Goal: Task Accomplishment & Management: Manage account settings

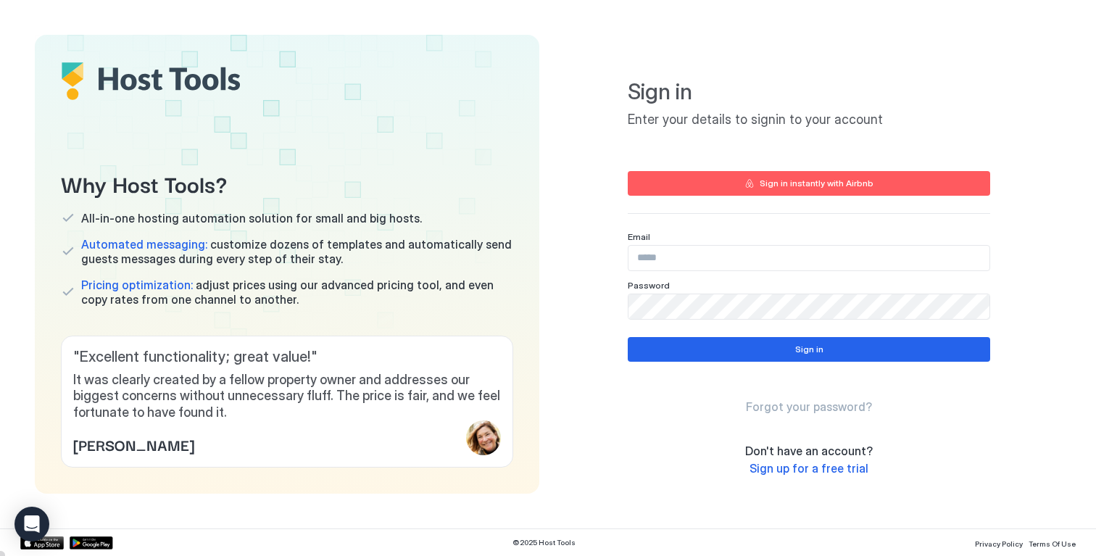
click at [722, 261] on input "Input Field" at bounding box center [808, 258] width 361 height 25
type input "**********"
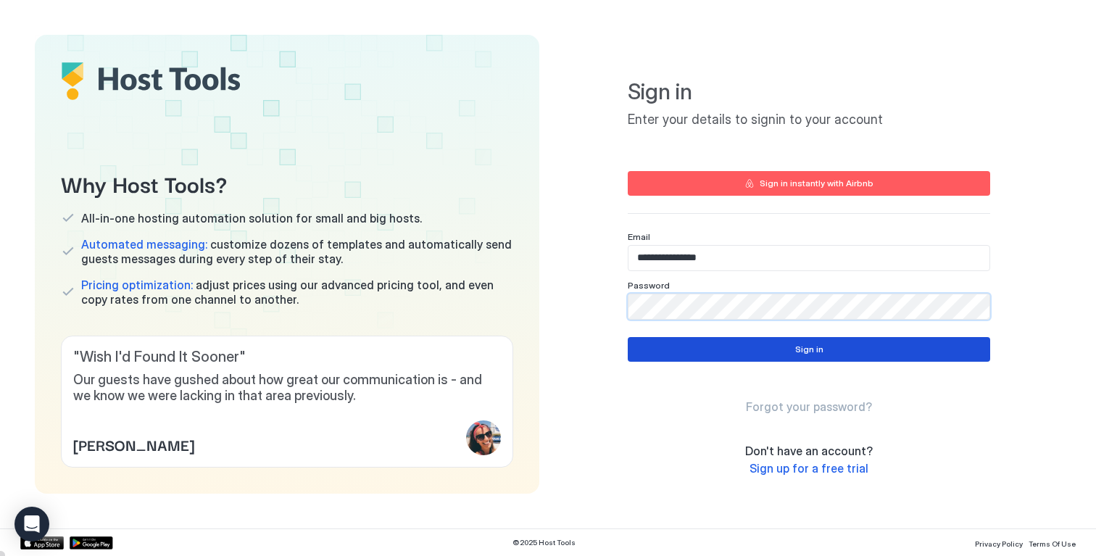
click at [779, 354] on button "Sign in" at bounding box center [809, 349] width 362 height 25
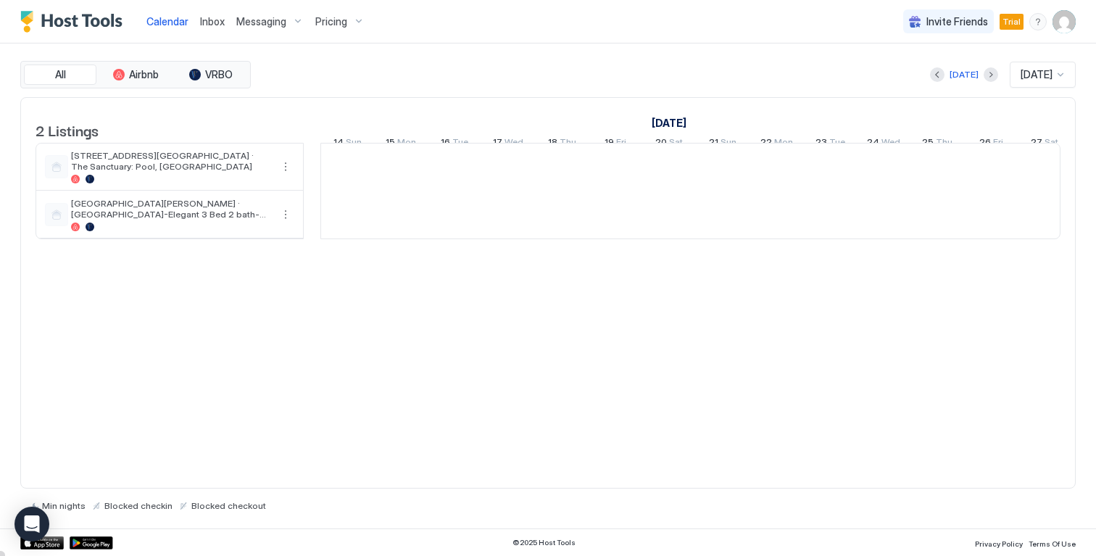
scroll to position [0, 805]
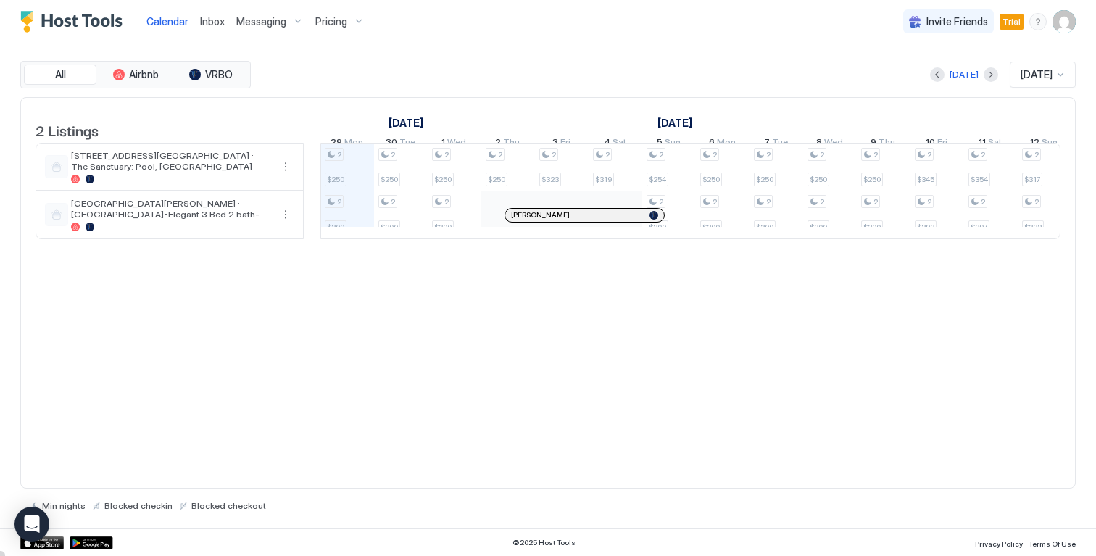
click at [1039, 20] on div "menu" at bounding box center [1037, 21] width 17 height 17
click at [1065, 22] on div at bounding box center [548, 278] width 1096 height 556
click at [1061, 23] on img "User profile" at bounding box center [1063, 21] width 23 height 23
click at [334, 28] on div at bounding box center [548, 278] width 1096 height 556
click at [338, 26] on div at bounding box center [548, 278] width 1096 height 556
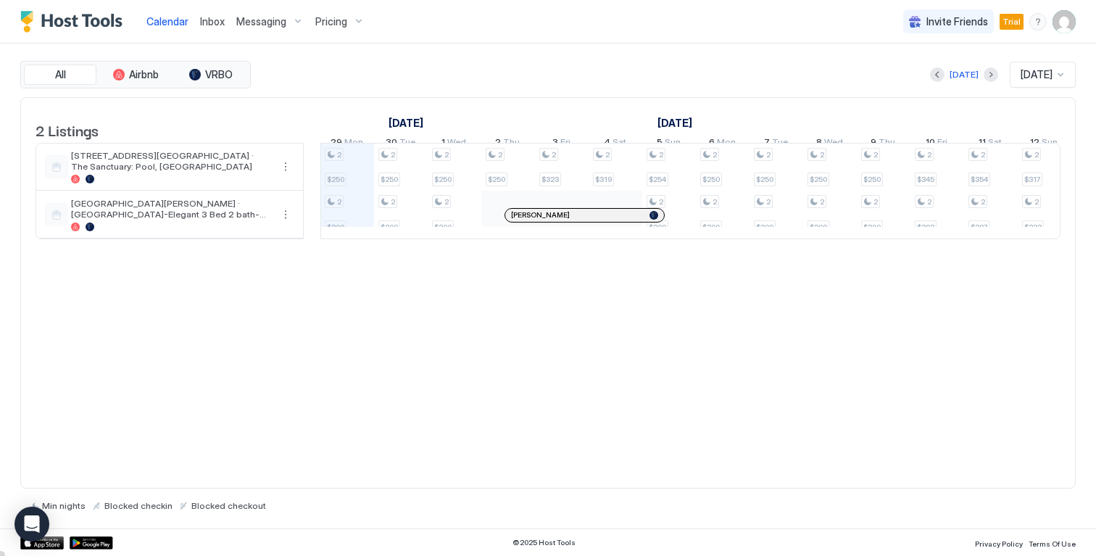
click at [346, 17] on div "Pricing" at bounding box center [339, 21] width 61 height 25
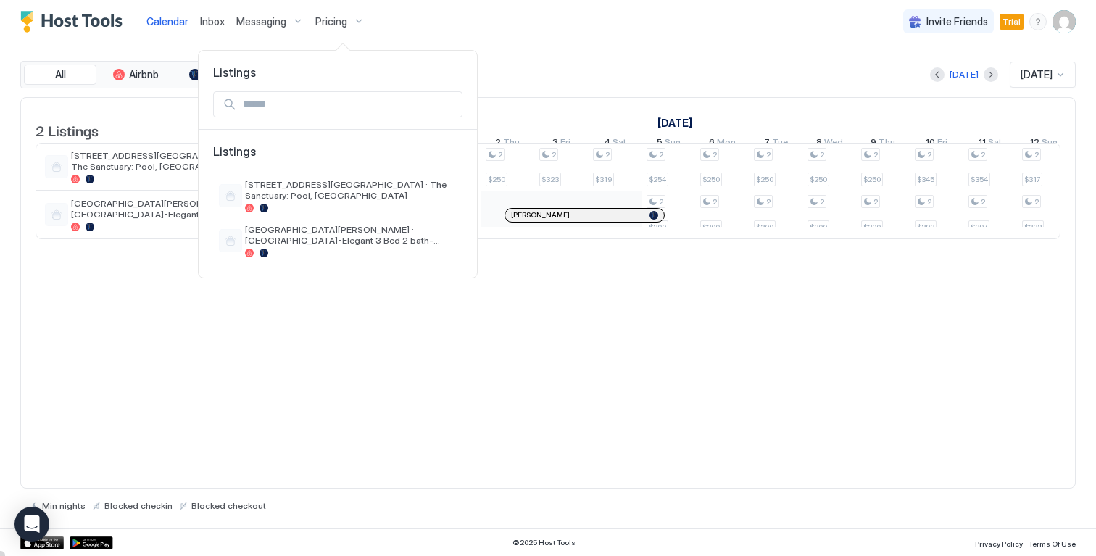
click at [423, 22] on div at bounding box center [548, 278] width 1096 height 556
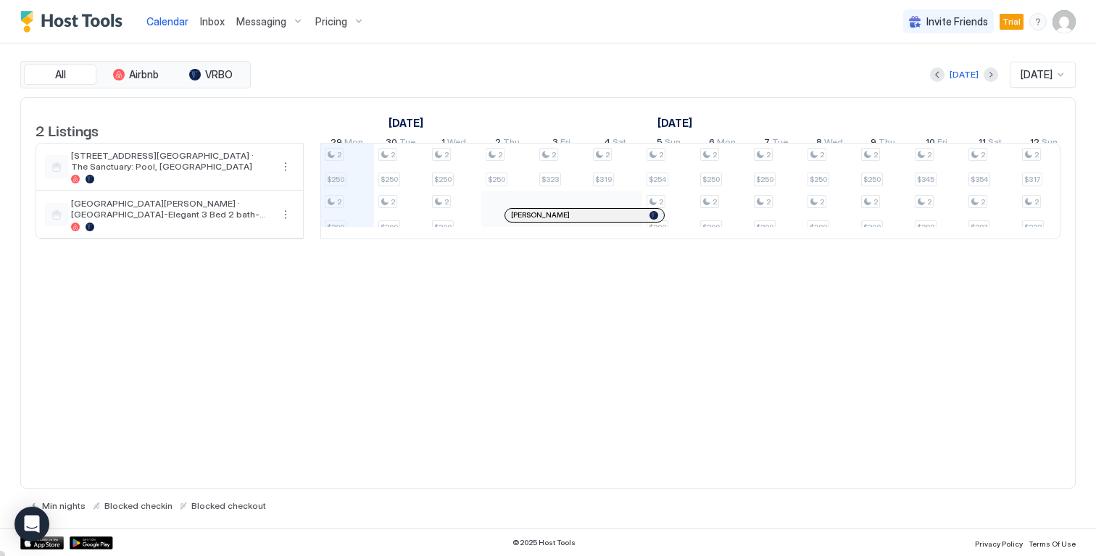
click at [83, 17] on img "Host Tools Logo" at bounding box center [74, 22] width 109 height 22
click at [1065, 22] on img "User profile" at bounding box center [1063, 21] width 23 height 23
click at [936, 77] on span "Settings" at bounding box center [933, 81] width 39 height 13
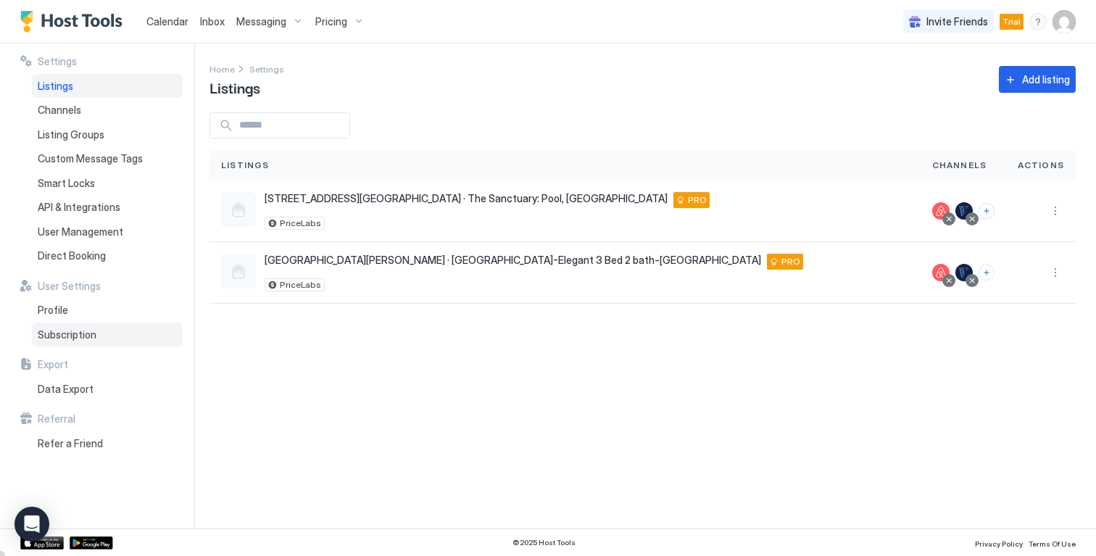
click at [61, 331] on span "Subscription" at bounding box center [67, 334] width 59 height 13
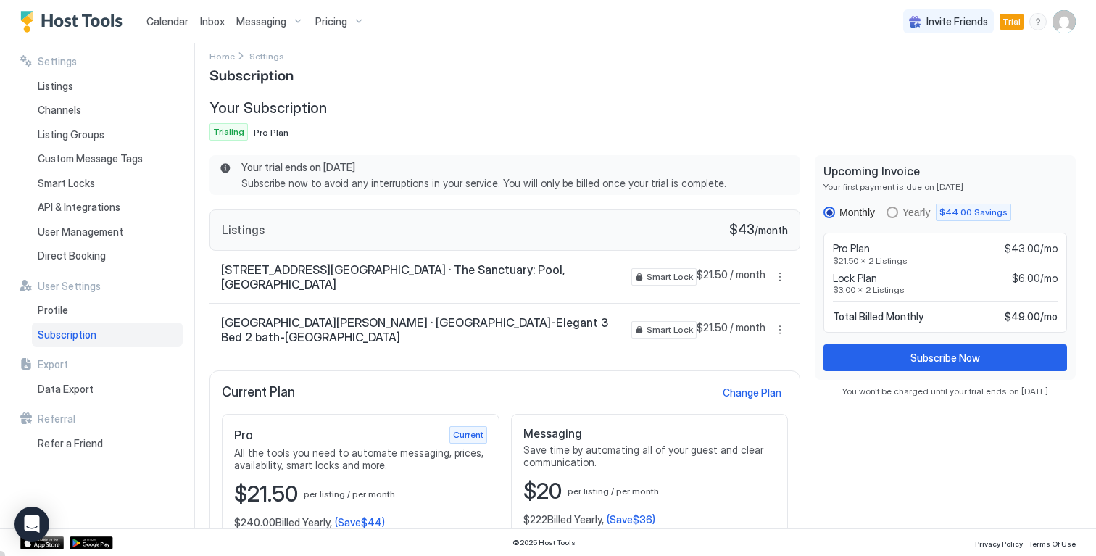
scroll to position [14, 0]
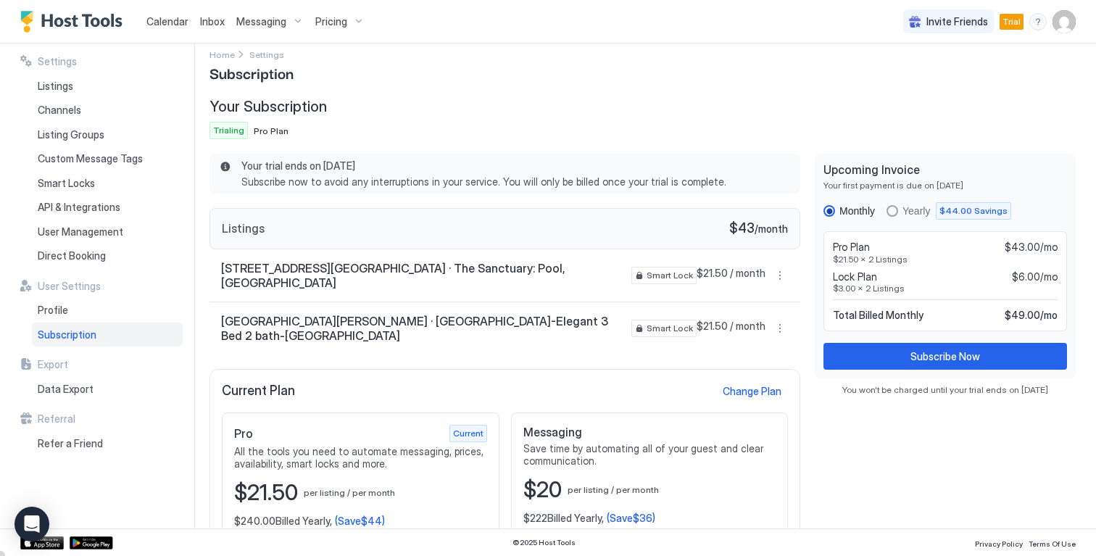
click at [359, 173] on div "Your trial ends on [DATE] Subscribe now to avoid any interruptions in your serv…" at bounding box center [511, 173] width 541 height 28
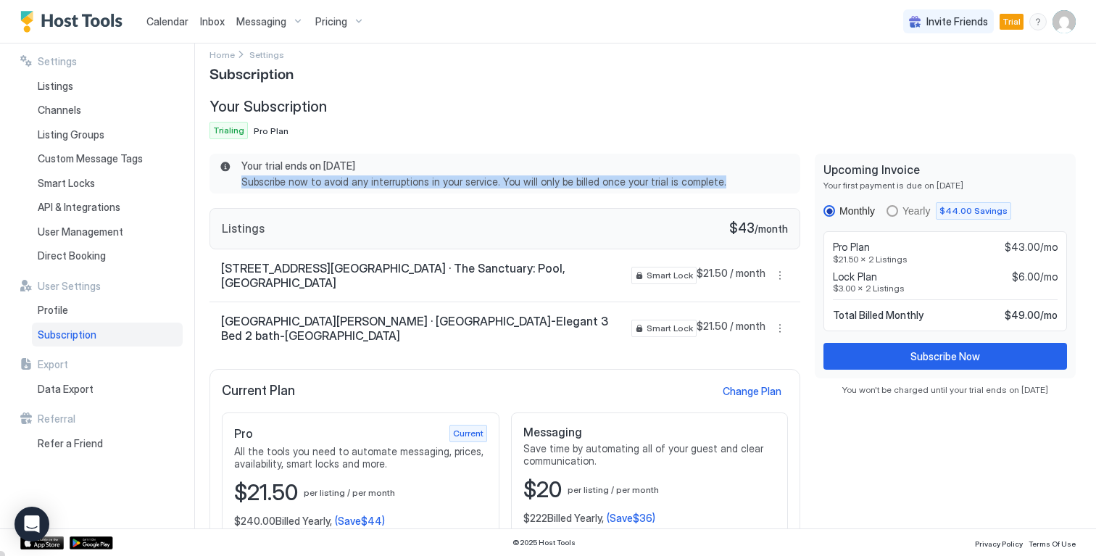
click at [359, 173] on div "Your trial ends on [DATE] Subscribe now to avoid any interruptions in your serv…" at bounding box center [511, 173] width 541 height 28
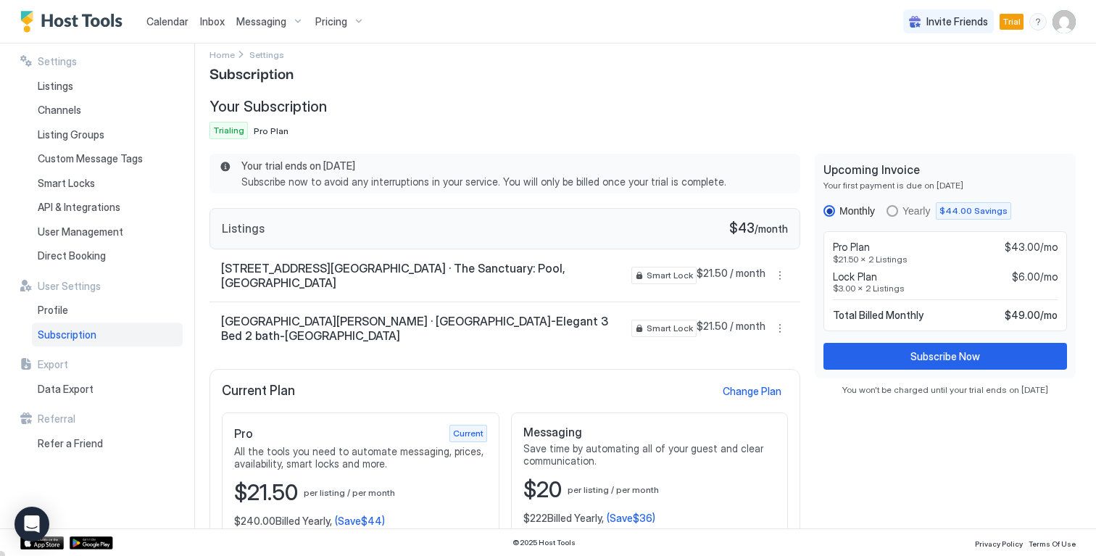
click at [468, 165] on span "Your trial ends on [DATE]" at bounding box center [511, 165] width 541 height 13
click at [357, 165] on span "Your trial ends on [DATE]" at bounding box center [511, 165] width 541 height 13
click at [429, 165] on span "Your trial ends on [DATE]" at bounding box center [511, 165] width 541 height 13
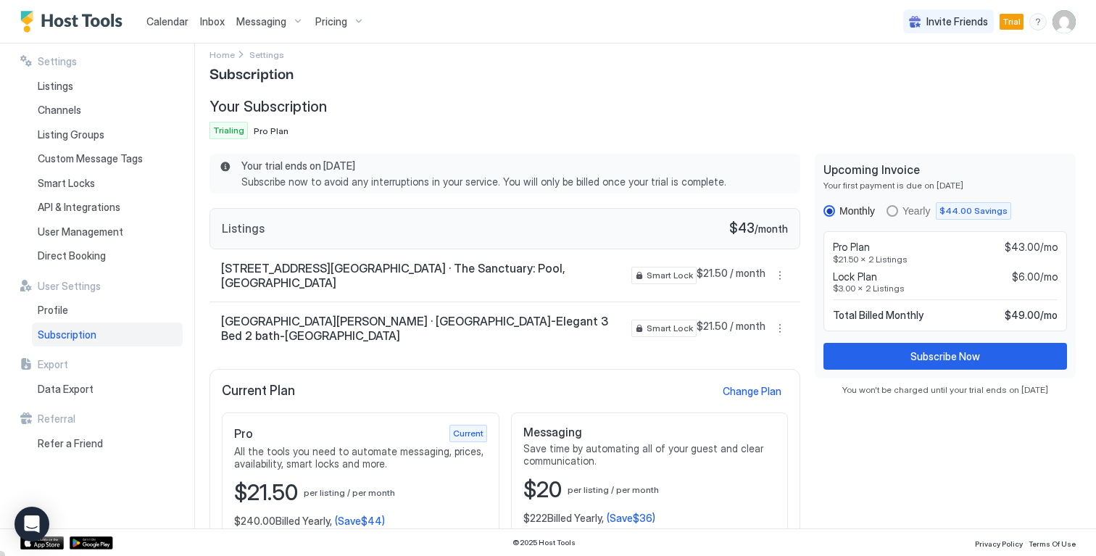
click at [269, 132] on span "Pro Plan" at bounding box center [271, 130] width 35 height 11
click at [259, 51] on span "Settings" at bounding box center [266, 54] width 35 height 11
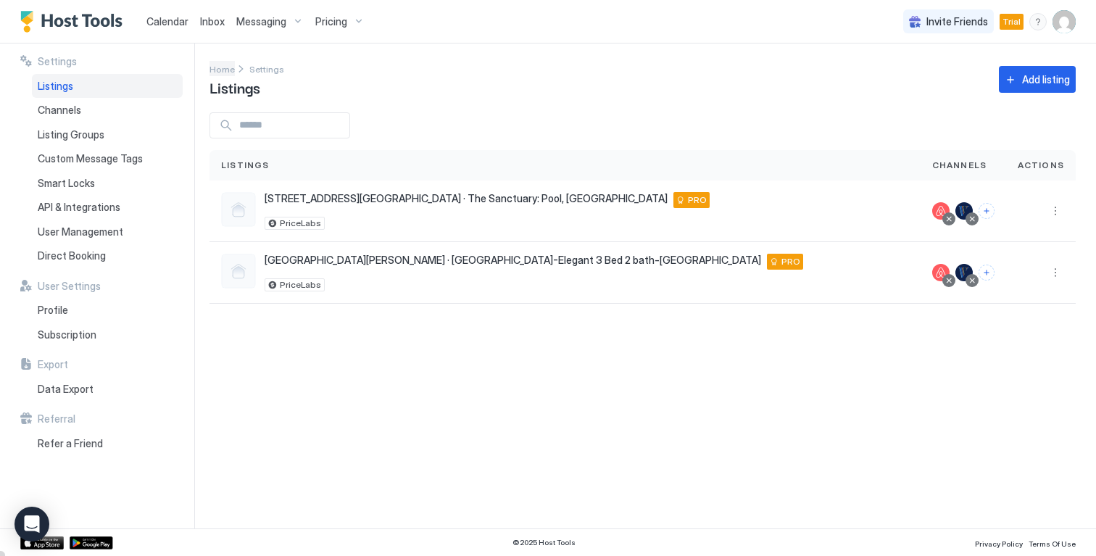
click at [215, 65] on span "Home" at bounding box center [221, 69] width 25 height 11
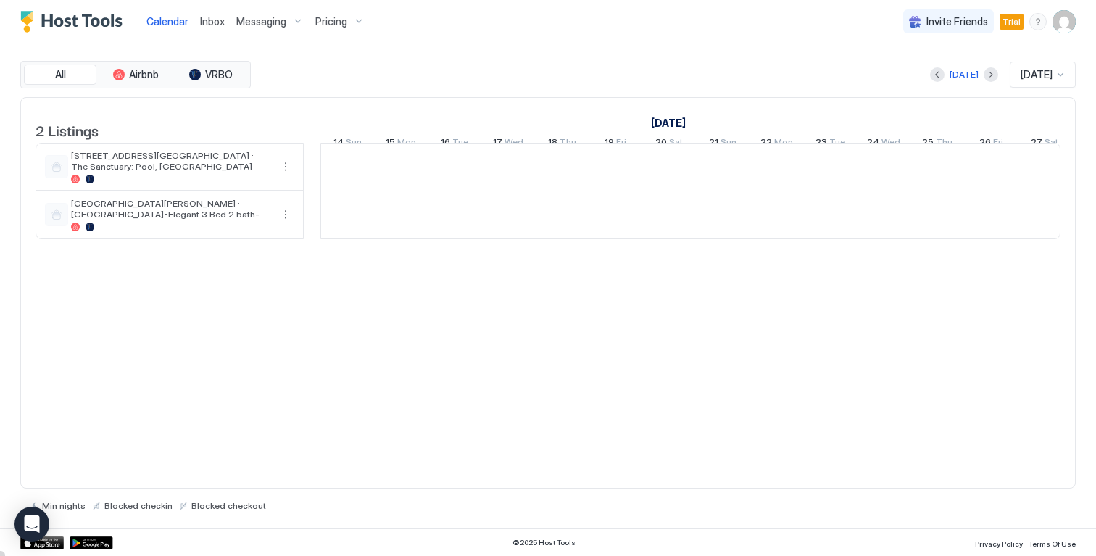
scroll to position [0, 805]
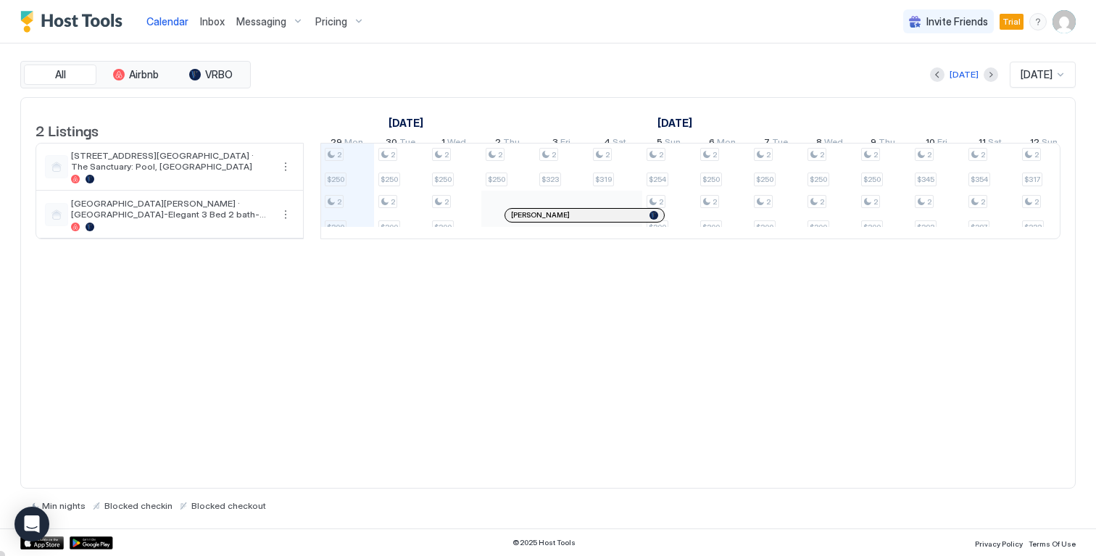
click at [1042, 22] on div "menu" at bounding box center [1037, 21] width 17 height 17
click at [1064, 22] on div at bounding box center [548, 278] width 1096 height 556
click at [1063, 22] on img "User profile" at bounding box center [1063, 21] width 23 height 23
click at [941, 75] on span "Settings" at bounding box center [933, 81] width 39 height 13
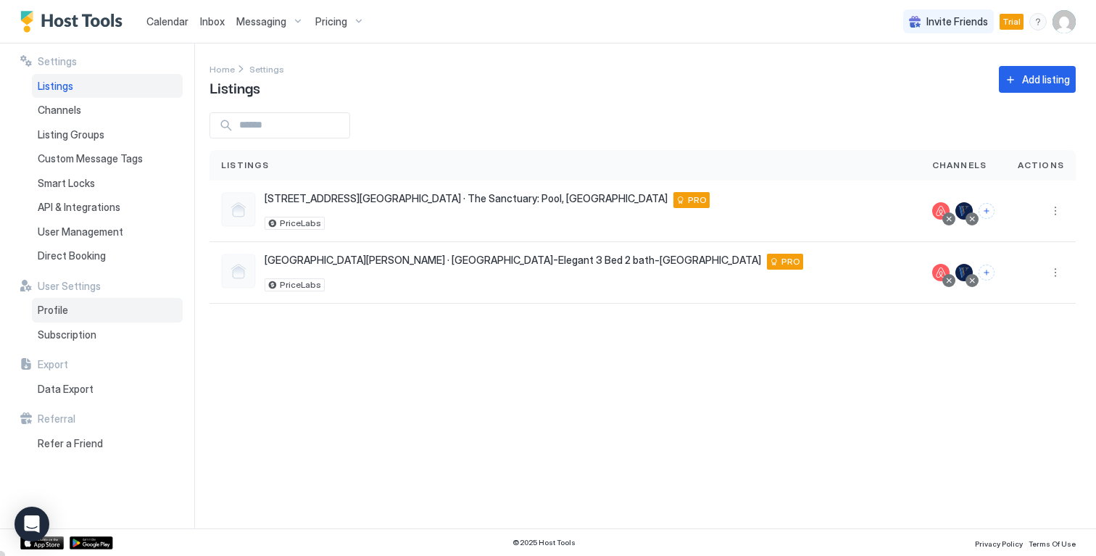
click at [61, 311] on span "Profile" at bounding box center [53, 310] width 30 height 13
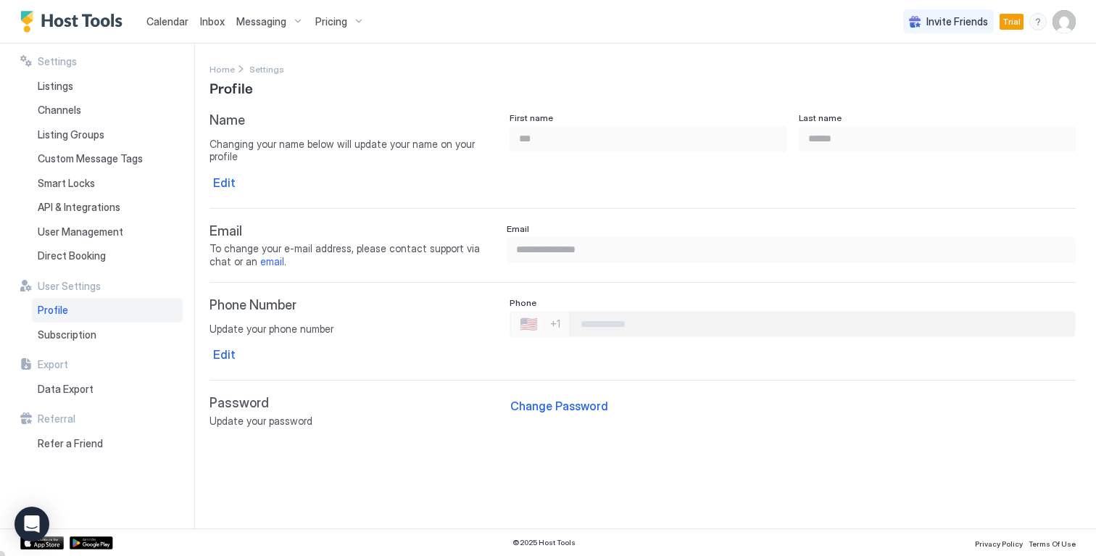
type input "**********"
click at [70, 336] on span "Subscription" at bounding box center [67, 334] width 59 height 13
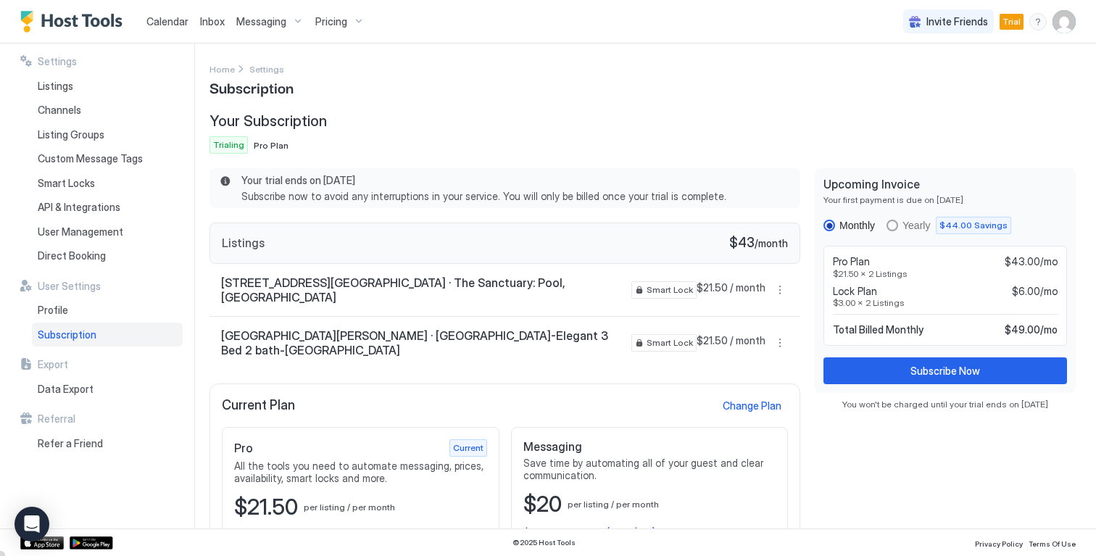
scroll to position [14, 0]
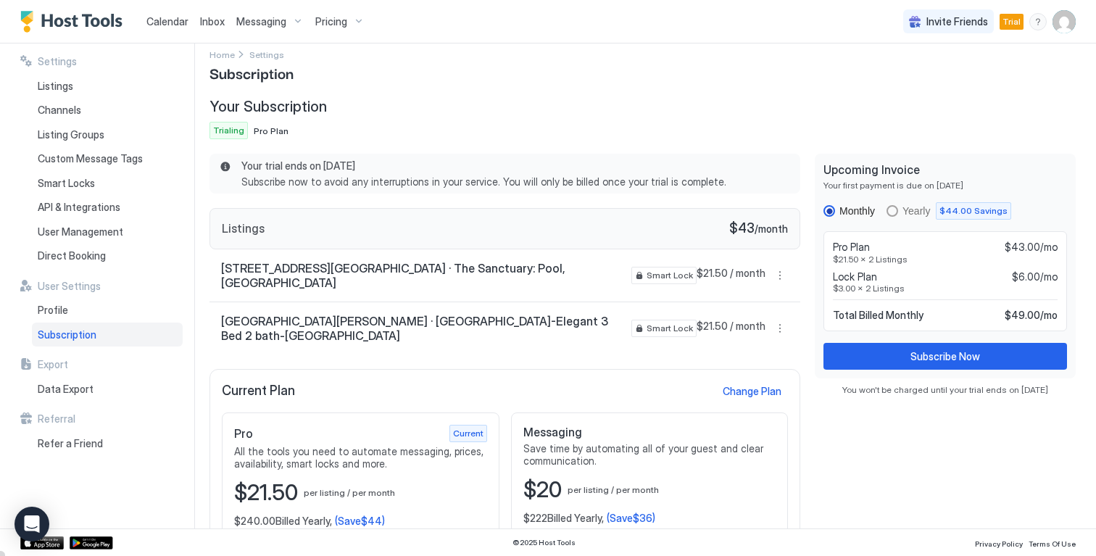
click at [560, 118] on div "Your Subscription Trialing Pro Plan" at bounding box center [504, 118] width 591 height 41
